Goal: Task Accomplishment & Management: Complete application form

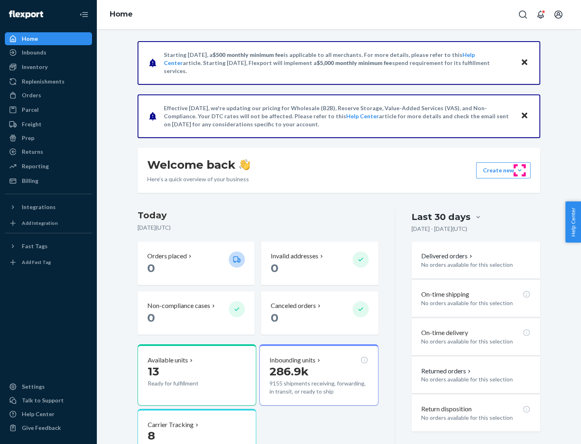
click at [520, 170] on button "Create new Create new inbound Create new order Create new product" at bounding box center [503, 170] width 54 height 16
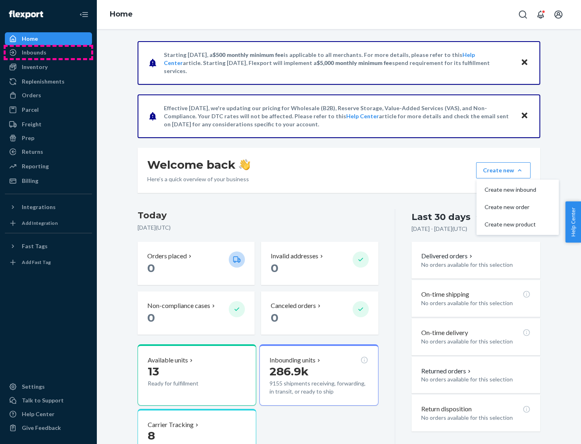
click at [48, 52] on div "Inbounds" at bounding box center [49, 52] width 86 height 11
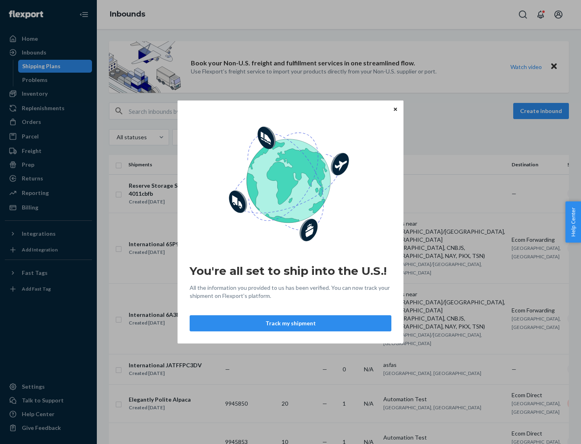
click at [291, 323] on button "Track my shipment" at bounding box center [291, 323] width 202 height 16
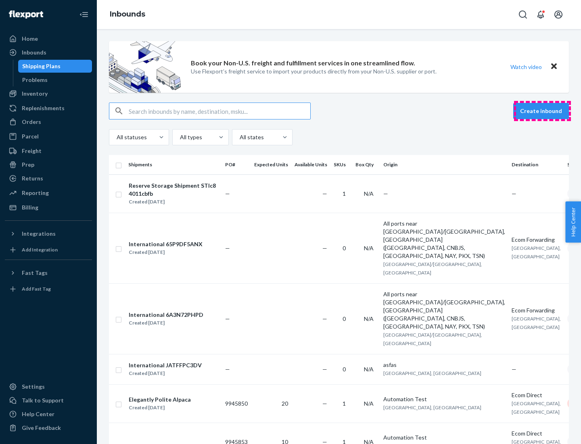
click at [542, 111] on button "Create inbound" at bounding box center [541, 111] width 56 height 16
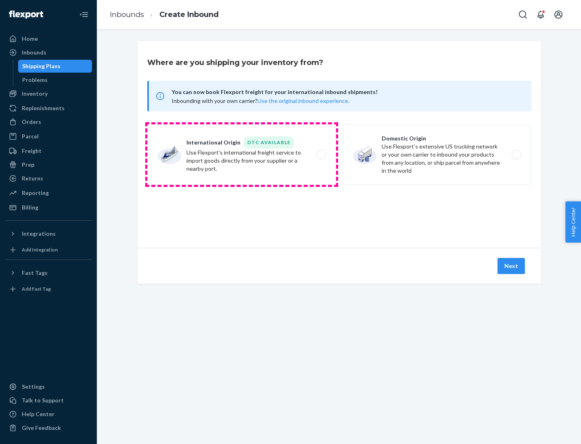
click at [242, 155] on label "International Origin DTC Available Use Flexport's international freight service…" at bounding box center [241, 154] width 189 height 61
click at [321, 155] on input "International Origin DTC Available Use Flexport's international freight service…" at bounding box center [323, 154] width 5 height 5
radio input "true"
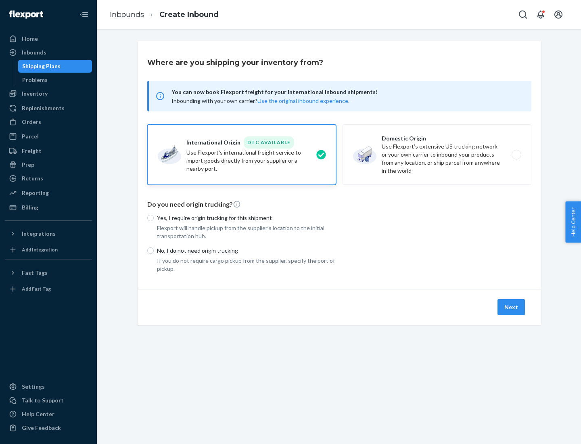
click at [247, 250] on p "No, I do not need origin trucking" at bounding box center [246, 251] width 179 height 8
click at [154, 250] on input "No, I do not need origin trucking" at bounding box center [150, 250] width 6 height 6
radio input "true"
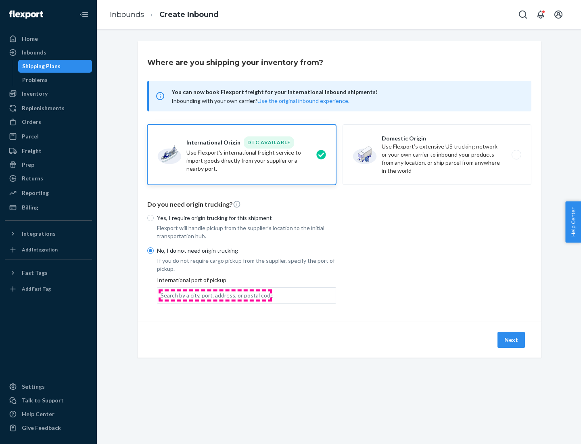
click at [215, 295] on div "Search by a city, port, address, or postal code" at bounding box center [217, 295] width 113 height 8
click at [161, 295] on input "Search by a city, port, address, or postal code" at bounding box center [161, 295] width 1 height 8
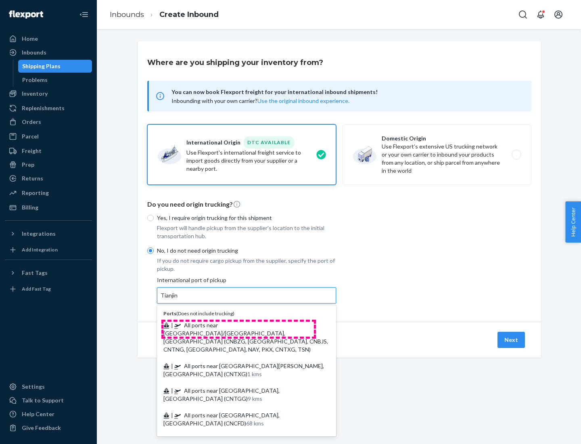
click at [238, 325] on span "| All ports near [GEOGRAPHIC_DATA]/[GEOGRAPHIC_DATA], [GEOGRAPHIC_DATA] (CNBZG,…" at bounding box center [245, 337] width 165 height 31
click at [178, 299] on input "Tianjin" at bounding box center [170, 295] width 18 height 8
type input "All ports near [GEOGRAPHIC_DATA]/[GEOGRAPHIC_DATA], [GEOGRAPHIC_DATA] (CNBZG, […"
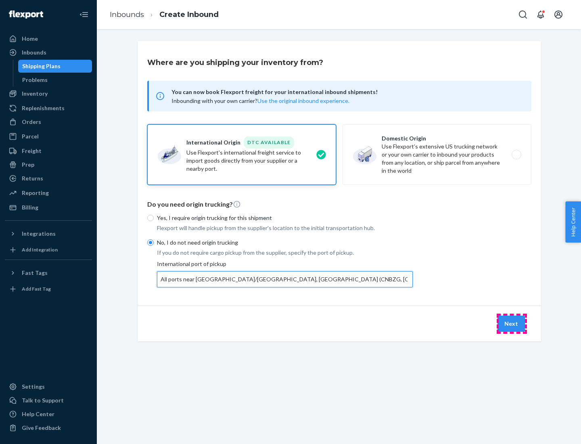
click at [512, 323] on button "Next" at bounding box center [511, 324] width 27 height 16
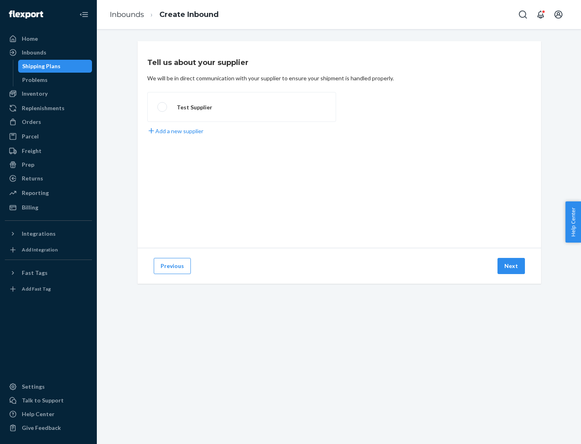
click at [242, 107] on label "Test Supplier" at bounding box center [241, 107] width 189 height 30
click at [163, 107] on input "Test Supplier" at bounding box center [159, 107] width 5 height 5
radio input "true"
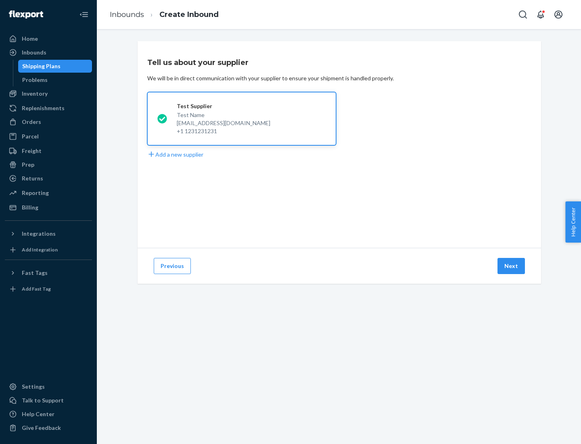
click at [512, 266] on button "Next" at bounding box center [511, 266] width 27 height 16
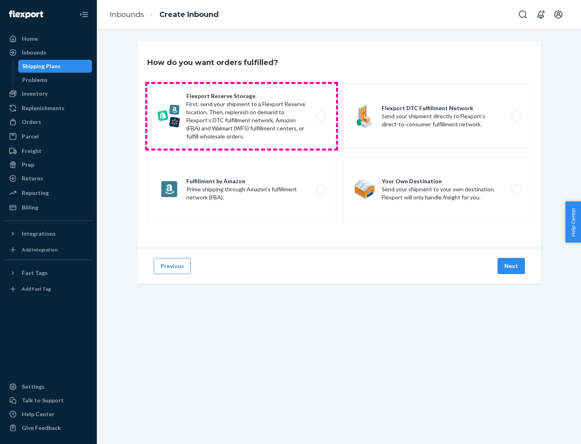
click at [242, 116] on label "Flexport Reserve Storage First, send your shipment to a Flexport Reserve locati…" at bounding box center [241, 116] width 189 height 65
click at [321, 116] on input "Flexport Reserve Storage First, send your shipment to a Flexport Reserve locati…" at bounding box center [323, 116] width 5 height 5
radio input "true"
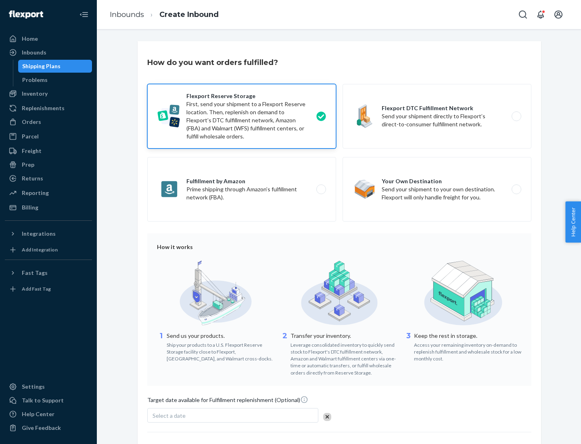
scroll to position [66, 0]
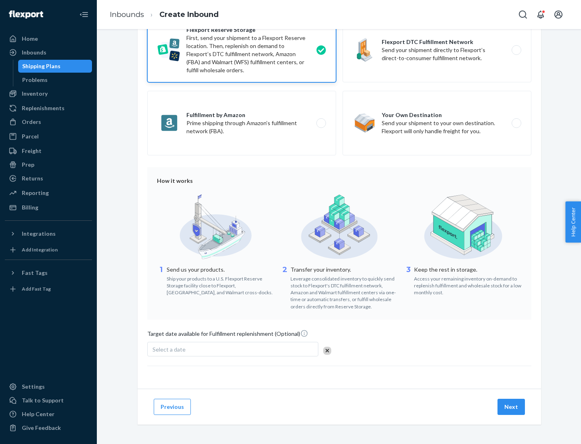
click at [512, 406] on button "Next" at bounding box center [511, 407] width 27 height 16
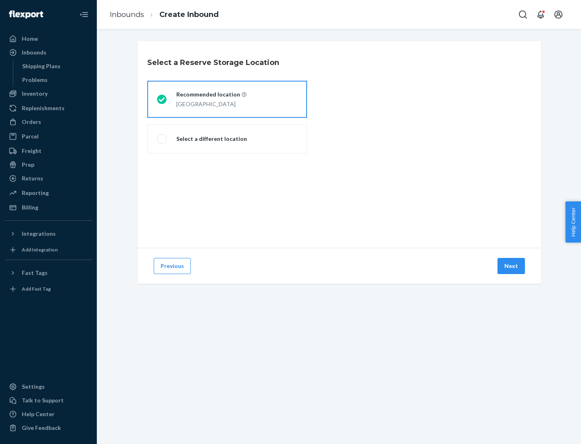
click at [227, 99] on div "[GEOGRAPHIC_DATA]" at bounding box center [211, 103] width 70 height 10
click at [162, 99] on input "Recommended location [GEOGRAPHIC_DATA]" at bounding box center [159, 99] width 5 height 5
click at [512, 266] on button "Next" at bounding box center [511, 266] width 27 height 16
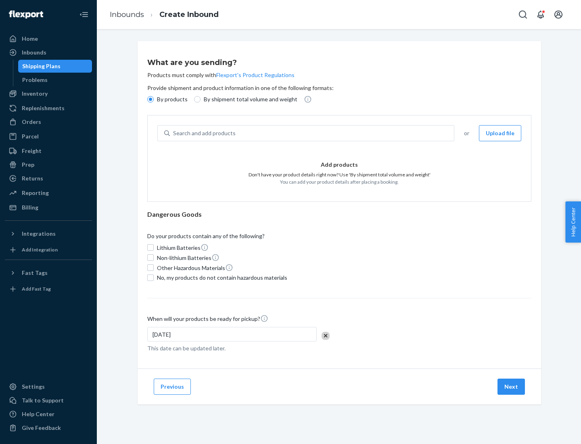
click at [312, 133] on div "Search and add products" at bounding box center [312, 133] width 284 height 15
click at [174, 133] on input "Search and add products" at bounding box center [173, 133] width 1 height 8
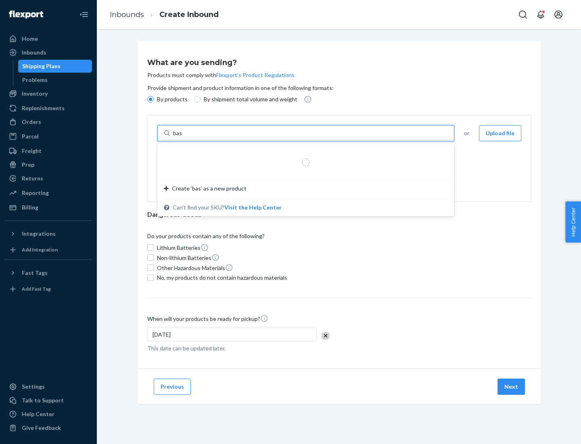
type input "basic"
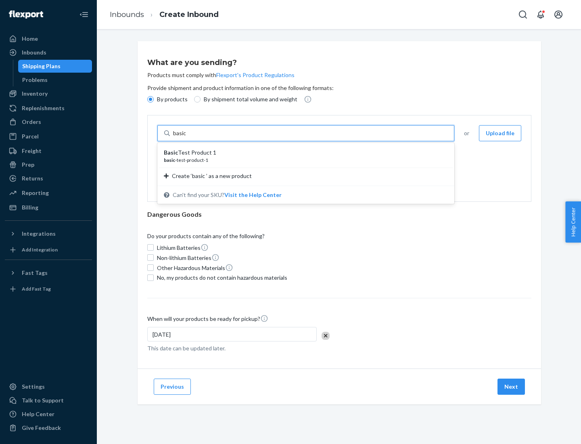
click at [303, 153] on div "Basic Test Product 1" at bounding box center [303, 153] width 278 height 8
click at [188, 137] on input "basic" at bounding box center [180, 133] width 15 height 8
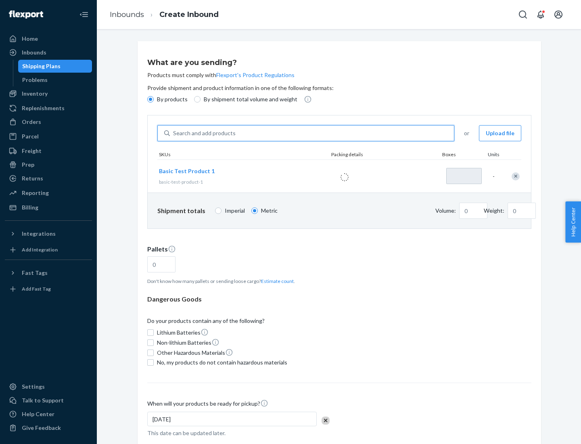
type input "1"
type input "1.09"
type input "3.27"
type input "3"
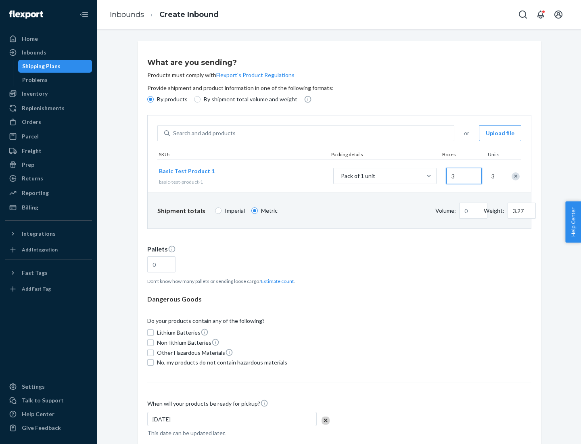
type input "0.01"
type input "32.66"
type input "30"
type input "0.07"
type input "326.59"
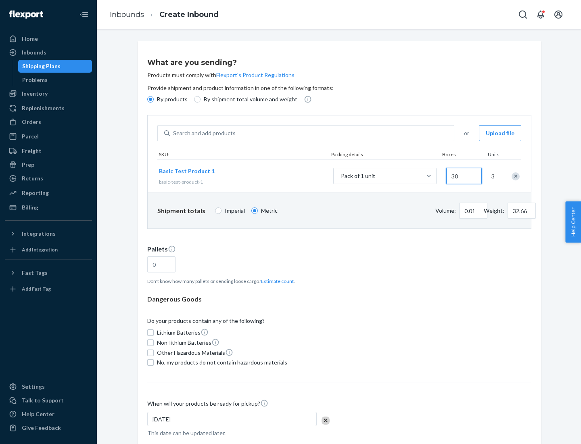
type input "300"
type input "0.68"
type input "3265.86"
type input "3000"
type input "1.09"
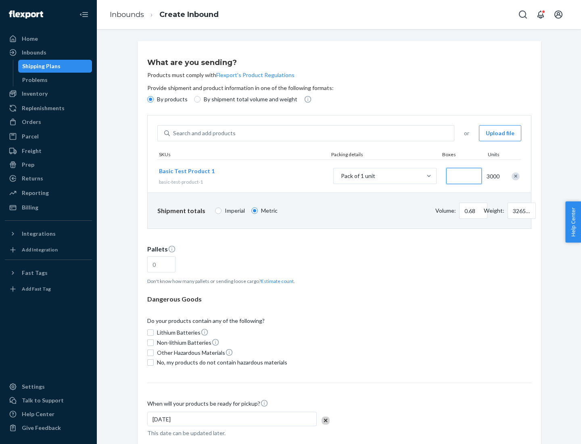
type input "1"
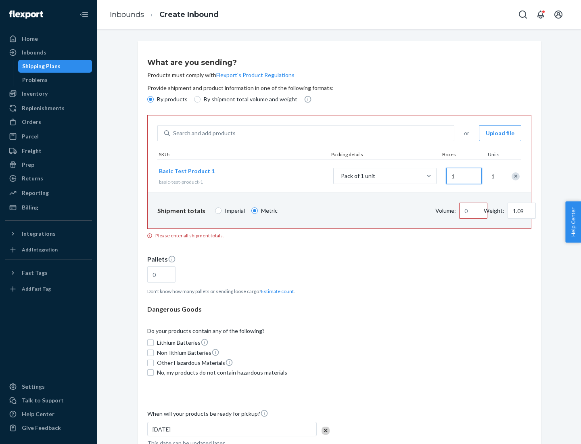
type input "10.89"
type input "10"
type input "0.02"
type input "108.86"
type input "100"
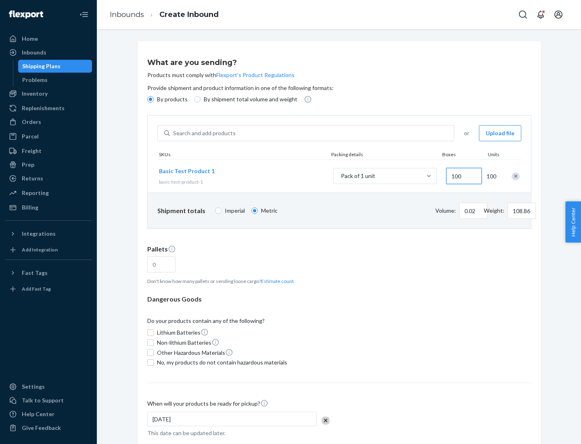
type input "0.23"
type input "1088.62"
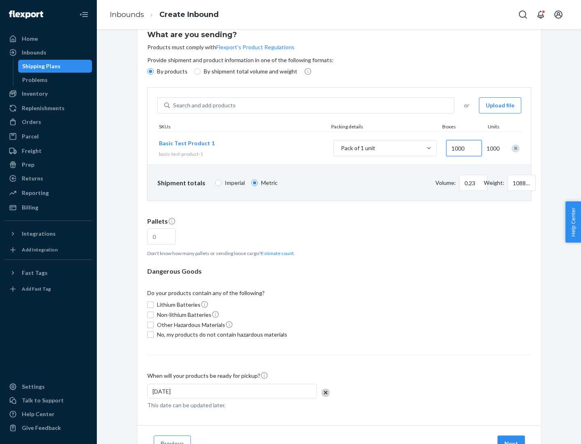
type input "1000"
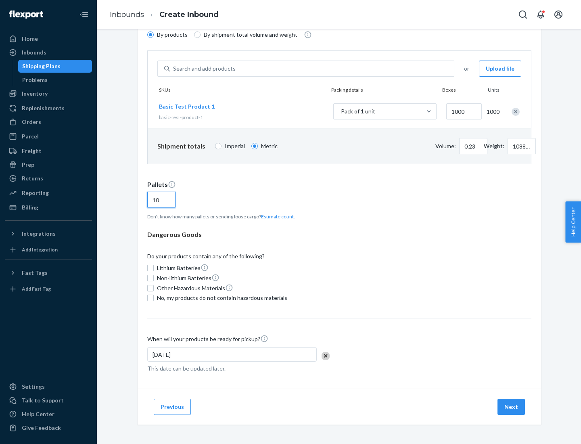
type input "10"
click at [221, 298] on span "No, my products do not contain hazardous materials" at bounding box center [222, 298] width 130 height 8
click at [154, 298] on input "No, my products do not contain hazardous materials" at bounding box center [150, 298] width 6 height 6
checkbox input "true"
click at [512, 407] on button "Next" at bounding box center [511, 407] width 27 height 16
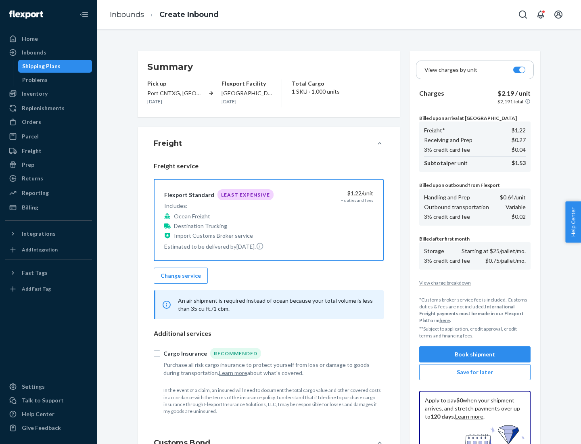
scroll to position [118, 0]
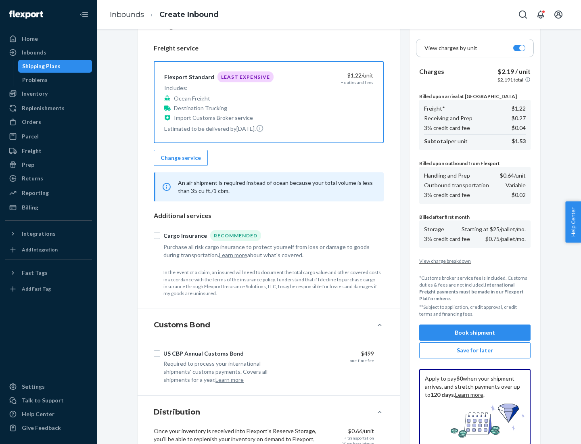
click at [475, 333] on button "Book shipment" at bounding box center [474, 332] width 111 height 16
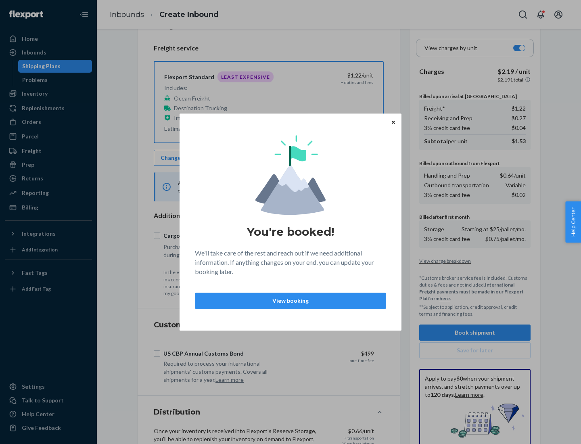
click at [291, 300] on p "View booking" at bounding box center [291, 301] width 178 height 8
